Goal: Find specific page/section: Find specific page/section

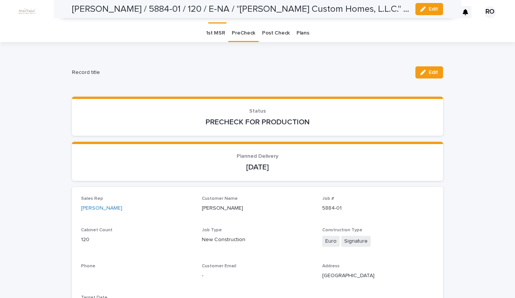
scroll to position [417, 0]
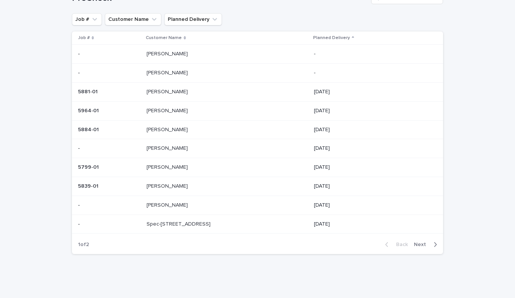
scroll to position [28, 0]
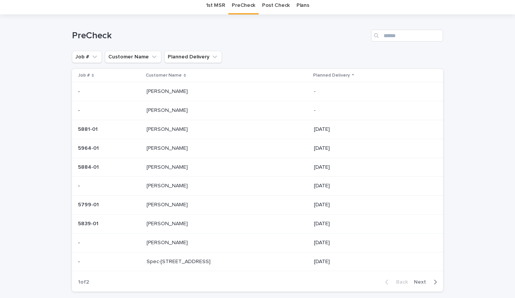
click at [172, 182] on div "[PERSON_NAME] [PERSON_NAME]" at bounding box center [227, 185] width 161 height 12
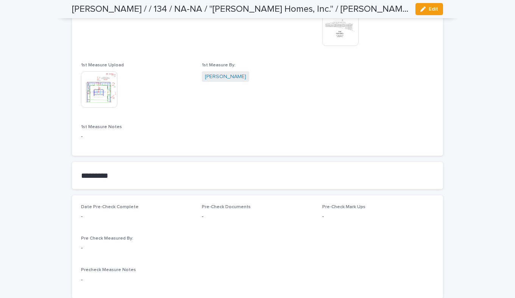
scroll to position [492, 0]
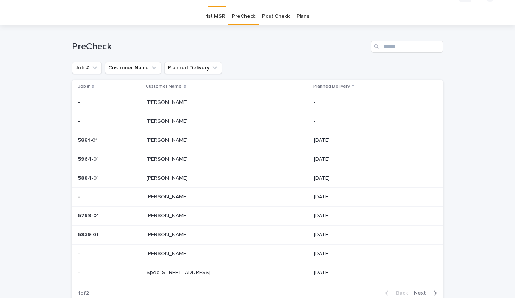
scroll to position [24, 0]
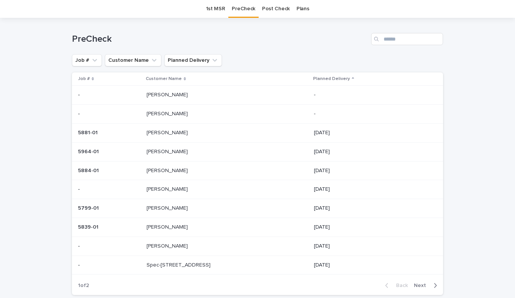
click at [169, 188] on p at bounding box center [210, 189] width 126 height 6
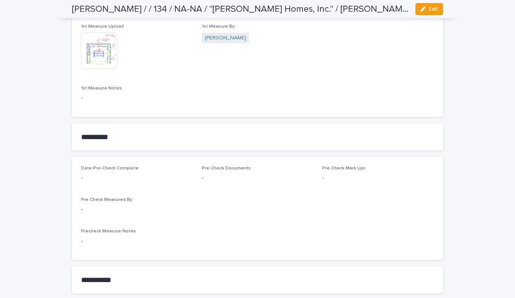
scroll to position [554, 0]
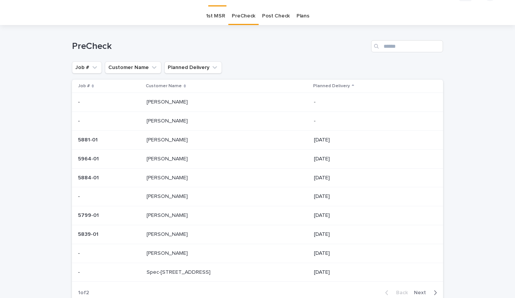
scroll to position [24, 0]
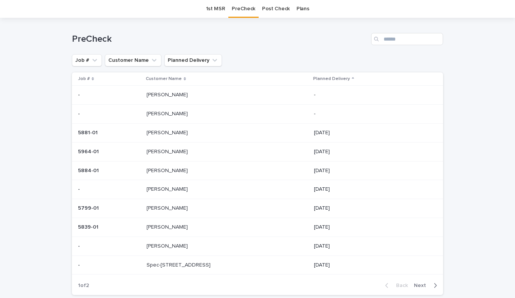
click at [143, 207] on td "5799-01 5799-01" at bounding box center [108, 208] width 72 height 19
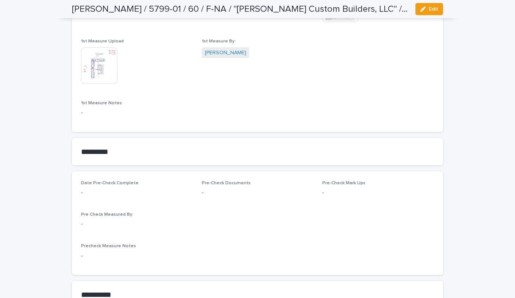
scroll to position [568, 0]
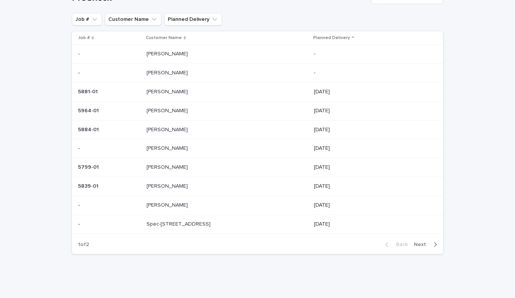
scroll to position [24, 0]
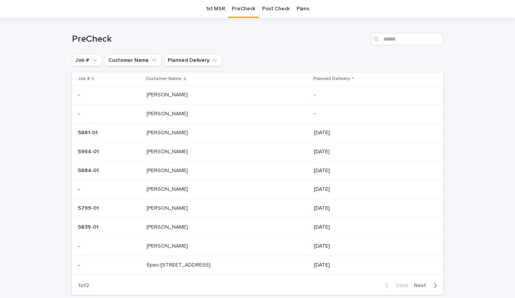
click at [140, 229] on p at bounding box center [109, 227] width 62 height 6
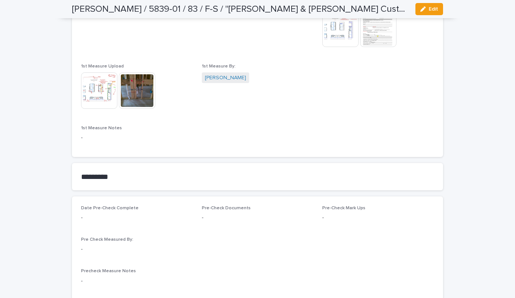
scroll to position [492, 0]
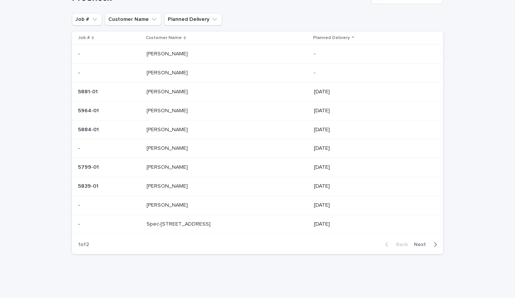
scroll to position [24, 0]
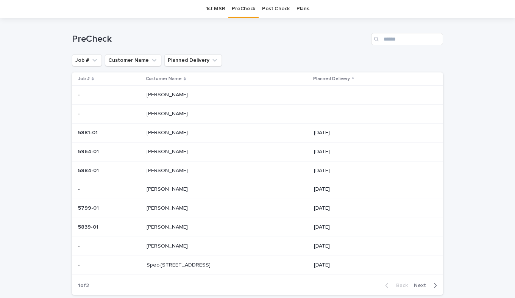
click at [117, 250] on div "- -" at bounding box center [109, 246] width 62 height 12
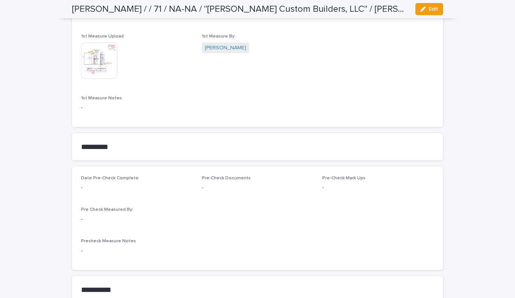
scroll to position [530, 0]
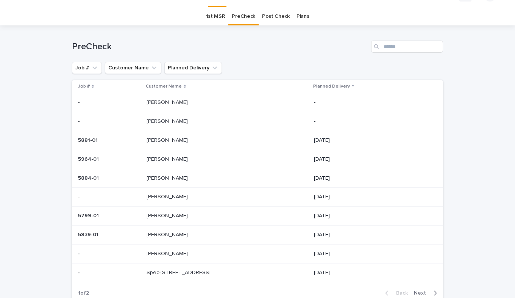
scroll to position [24, 0]
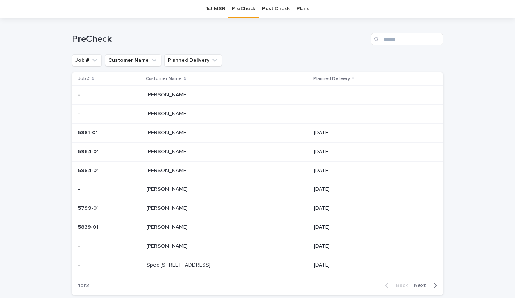
click at [140, 261] on div "- -" at bounding box center [109, 265] width 62 height 12
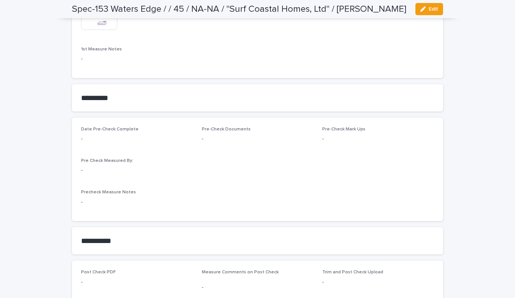
scroll to position [606, 0]
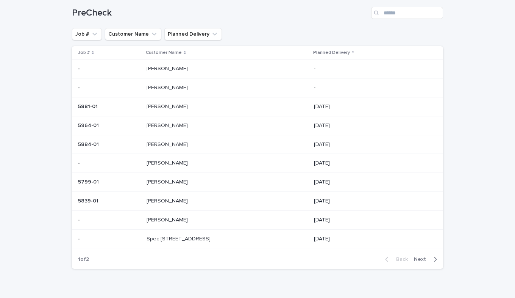
scroll to position [66, 0]
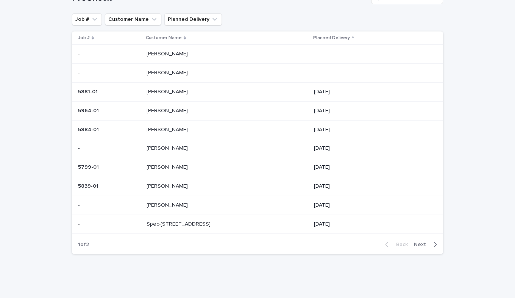
click at [418, 243] on span "Next" at bounding box center [422, 244] width 17 height 5
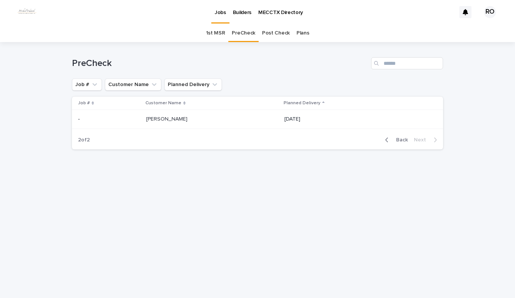
click at [151, 120] on p "[PERSON_NAME]" at bounding box center [167, 118] width 43 height 8
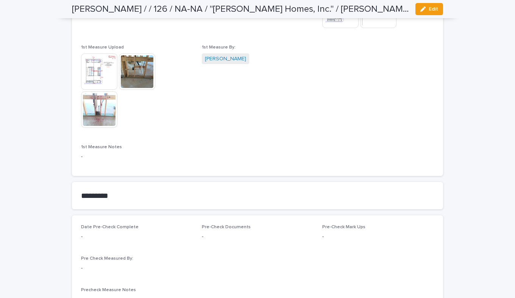
scroll to position [492, 0]
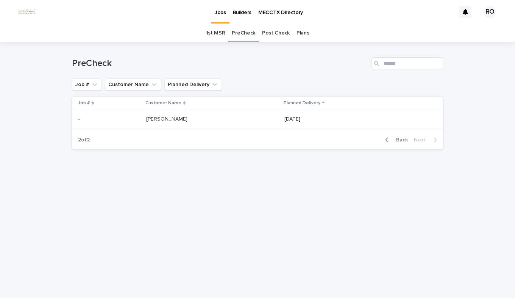
click at [401, 139] on span "Back" at bounding box center [400, 139] width 16 height 5
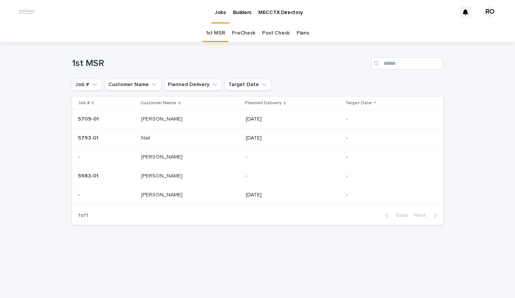
click at [155, 161] on div "[PERSON_NAME]" at bounding box center [190, 157] width 98 height 12
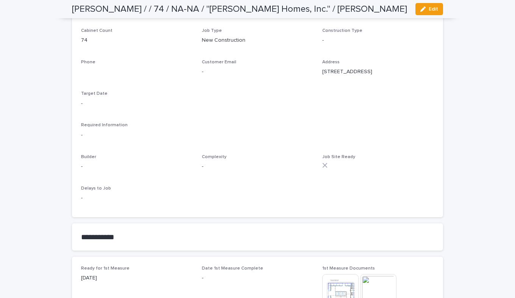
scroll to position [189, 0]
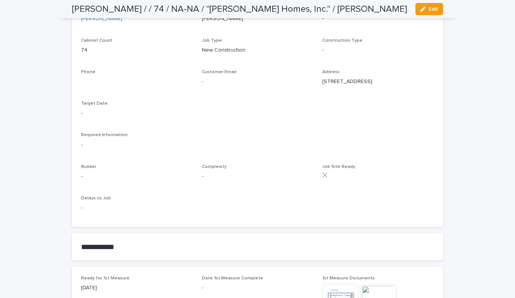
click at [363, 81] on p "[STREET_ADDRESS]" at bounding box center [378, 82] width 112 height 8
click at [369, 83] on p "[STREET_ADDRESS]" at bounding box center [378, 82] width 112 height 8
drag, startPoint x: 322, startPoint y: 82, endPoint x: 261, endPoint y: 93, distance: 62.4
click at [261, 93] on div "Sales Rep [PERSON_NAME] Customer Name [PERSON_NAME] Job # - Cabinet Count 74 Jo…" at bounding box center [257, 111] width 353 height 211
drag, startPoint x: 261, startPoint y: 93, endPoint x: 253, endPoint y: 91, distance: 8.3
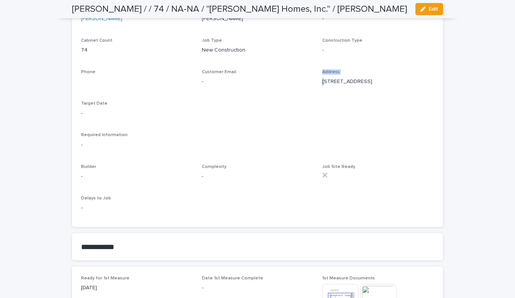
click at [253, 90] on div "Customer Email -" at bounding box center [258, 80] width 112 height 22
drag, startPoint x: 253, startPoint y: 91, endPoint x: 259, endPoint y: 67, distance: 24.2
click at [259, 67] on div "Sales Rep [PERSON_NAME] Customer Name [PERSON_NAME] Job # - Cabinet Count 74 Jo…" at bounding box center [257, 111] width 353 height 211
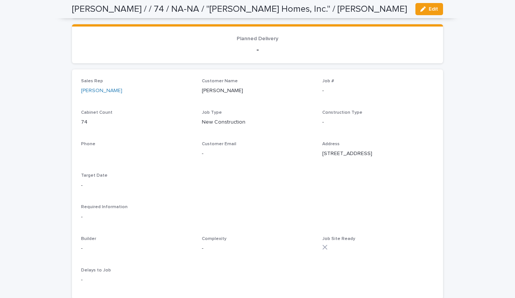
scroll to position [114, 0]
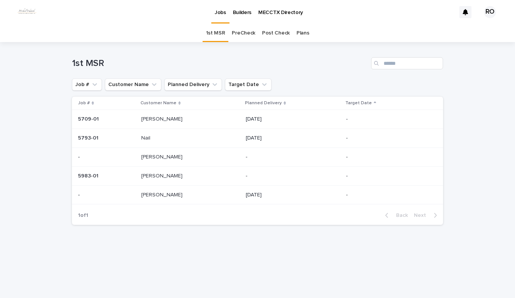
click at [119, 121] on p at bounding box center [106, 119] width 57 height 6
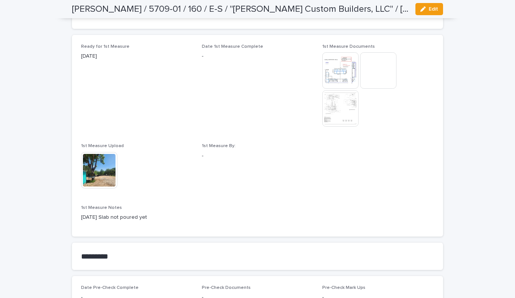
scroll to position [417, 0]
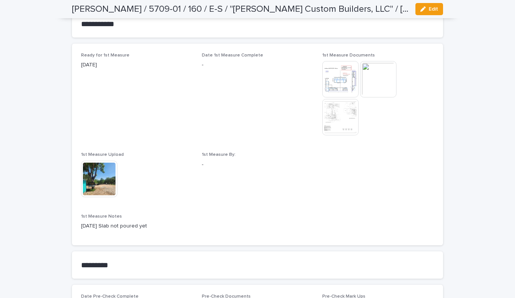
click at [339, 89] on img at bounding box center [340, 79] width 36 height 36
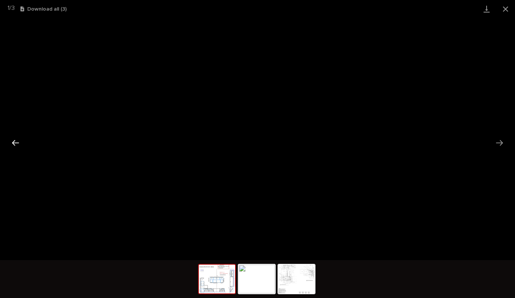
click at [13, 143] on button "Previous slide" at bounding box center [16, 142] width 16 height 15
click at [499, 144] on button "Next slide" at bounding box center [499, 142] width 16 height 15
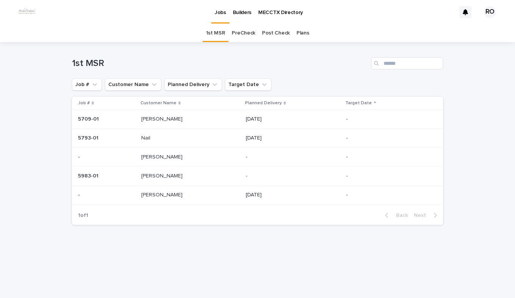
click at [166, 195] on p at bounding box center [188, 195] width 95 height 6
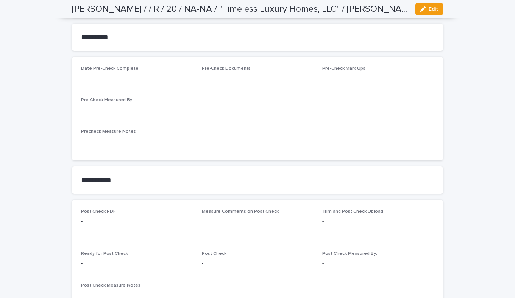
scroll to position [492, 0]
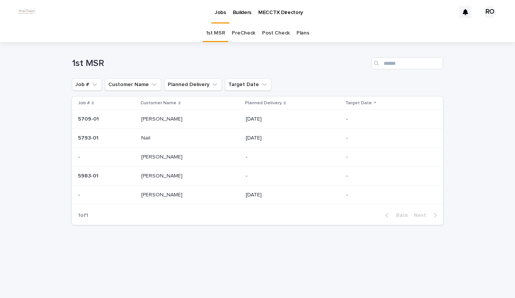
click at [300, 33] on link "Plans" at bounding box center [302, 33] width 12 height 18
click at [191, 140] on p at bounding box center [188, 138] width 95 height 6
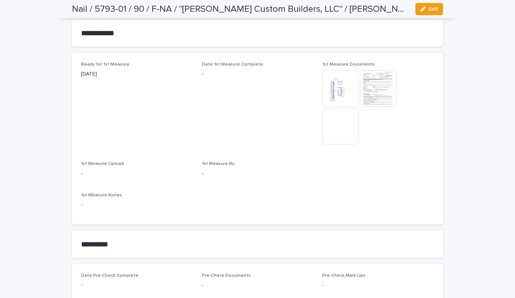
scroll to position [417, 0]
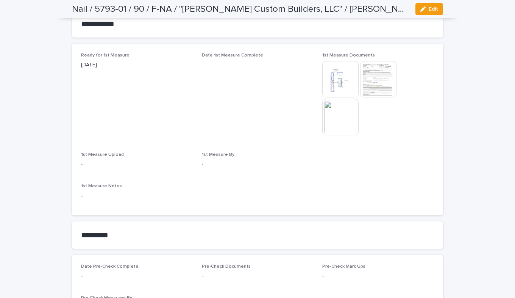
click at [331, 123] on img at bounding box center [340, 117] width 36 height 36
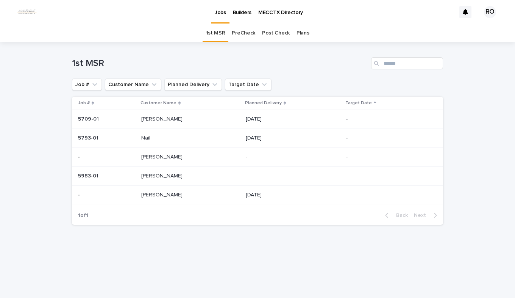
click at [154, 141] on p at bounding box center [188, 138] width 95 height 6
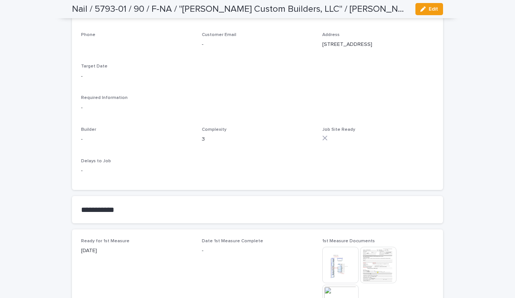
scroll to position [251, 0]
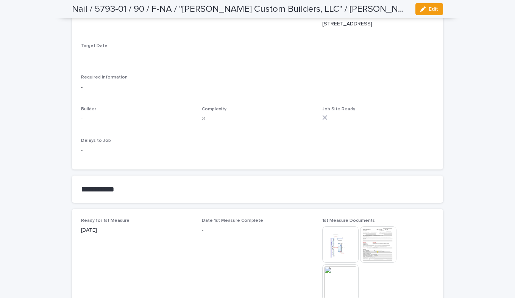
click at [325, 256] on img at bounding box center [340, 244] width 36 height 36
